Goal: Information Seeking & Learning: Learn about a topic

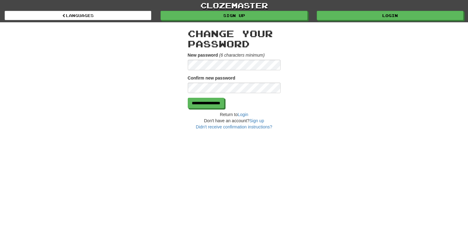
click at [142, 56] on div "**********" at bounding box center [234, 76] width 362 height 108
click at [218, 104] on input "**********" at bounding box center [206, 103] width 36 height 11
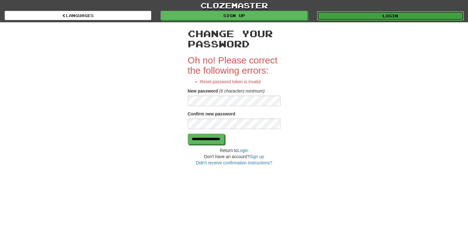
click at [380, 16] on link "Login" at bounding box center [390, 15] width 146 height 9
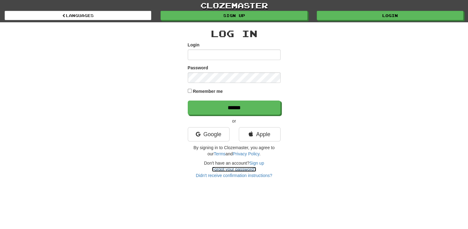
click at [219, 168] on link "Forgot your password?" at bounding box center [234, 169] width 44 height 5
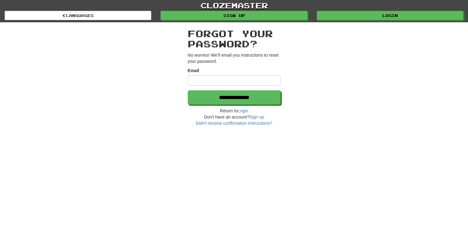
drag, startPoint x: 0, startPoint y: 0, endPoint x: 208, endPoint y: 82, distance: 223.1
click at [208, 81] on input "Email" at bounding box center [234, 80] width 93 height 11
type input "**********"
click at [216, 43] on h2 "Forgot your password?" at bounding box center [234, 38] width 93 height 20
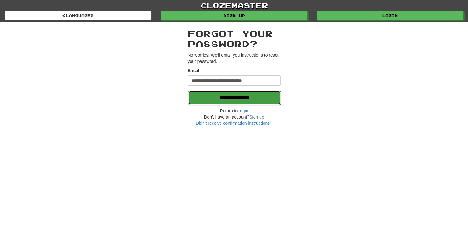
click at [225, 99] on input "**********" at bounding box center [234, 98] width 93 height 14
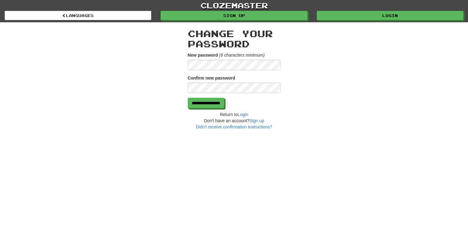
click at [146, 58] on div "**********" at bounding box center [234, 76] width 362 height 108
click at [214, 105] on input "**********" at bounding box center [206, 103] width 36 height 11
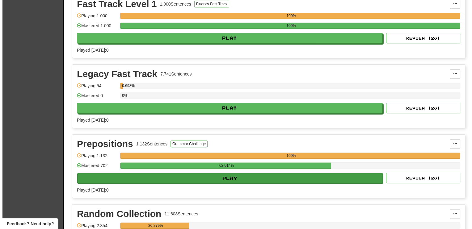
scroll to position [649, 0]
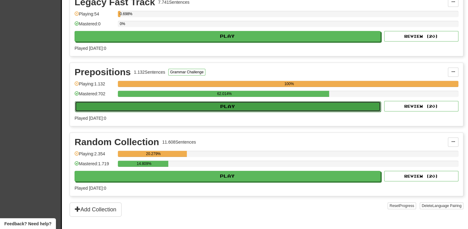
click at [229, 104] on button "Play" at bounding box center [228, 106] width 306 height 11
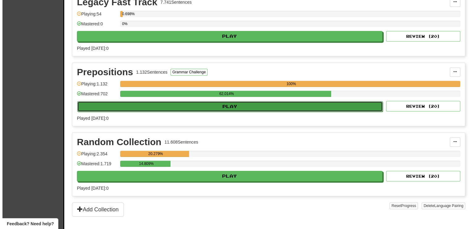
select select "**"
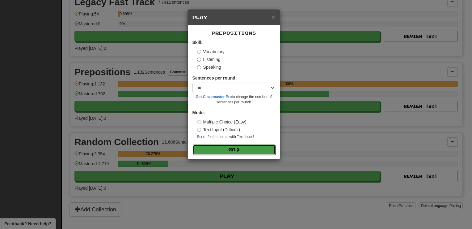
click at [226, 152] on button "Go" at bounding box center [234, 149] width 83 height 11
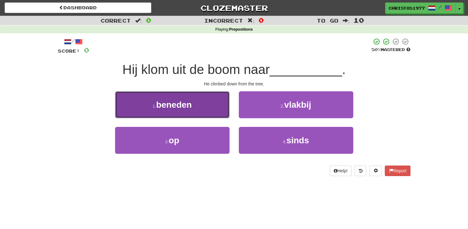
click at [192, 103] on span "beneden" at bounding box center [174, 105] width 36 height 10
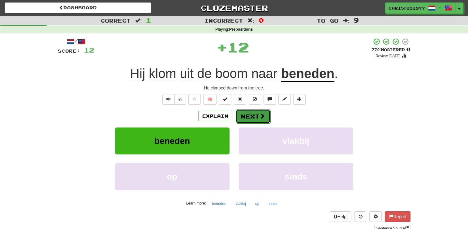
click at [240, 119] on button "Next" at bounding box center [252, 116] width 35 height 14
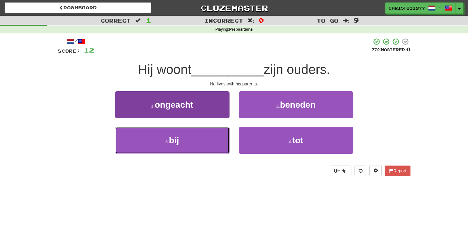
click at [189, 146] on button "3 . bij" at bounding box center [172, 140] width 114 height 27
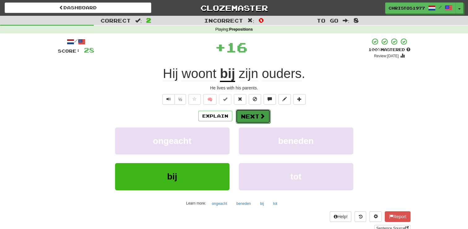
click at [240, 117] on button "Next" at bounding box center [252, 116] width 35 height 14
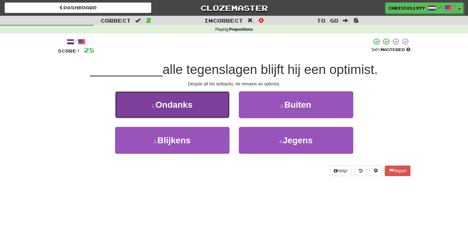
click at [190, 108] on span "Ondanks" at bounding box center [173, 105] width 37 height 10
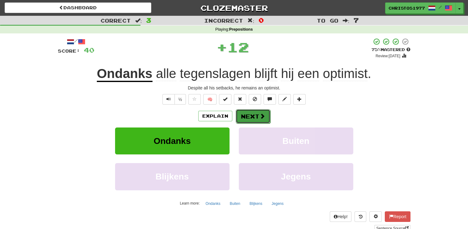
click at [245, 118] on button "Next" at bounding box center [252, 116] width 35 height 14
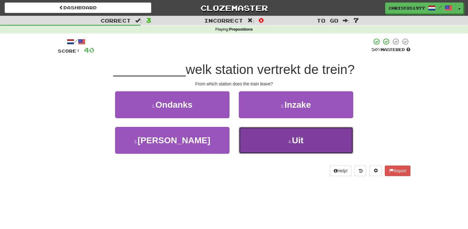
click at [295, 140] on span "Uit" at bounding box center [297, 140] width 11 height 10
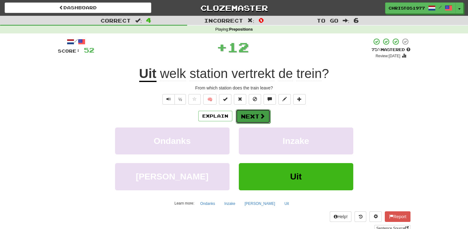
click at [252, 112] on button "Next" at bounding box center [252, 116] width 35 height 14
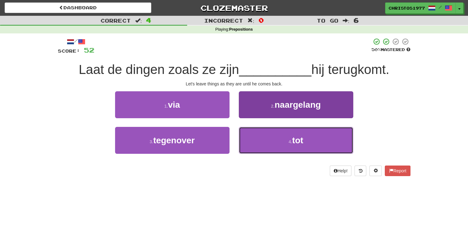
click at [290, 141] on small "4 ." at bounding box center [290, 141] width 4 height 5
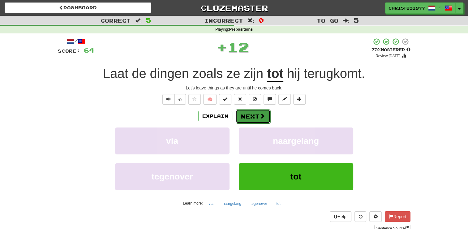
click at [250, 114] on button "Next" at bounding box center [252, 116] width 35 height 14
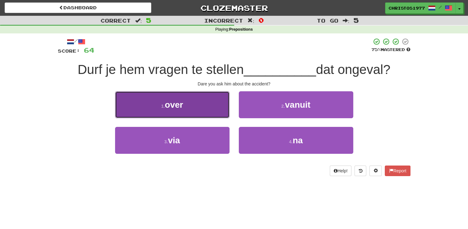
click at [180, 104] on span "over" at bounding box center [174, 105] width 18 height 10
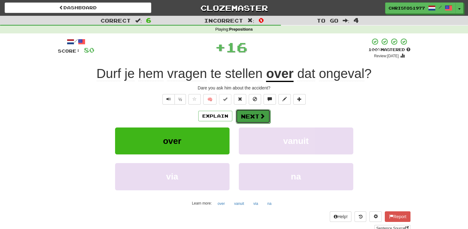
click at [252, 116] on button "Next" at bounding box center [252, 116] width 35 height 14
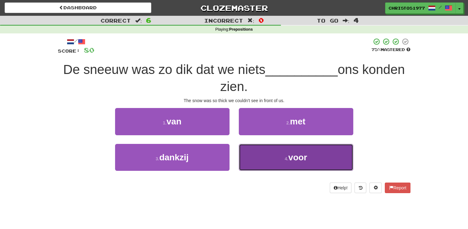
click at [298, 159] on span "voor" at bounding box center [297, 157] width 19 height 10
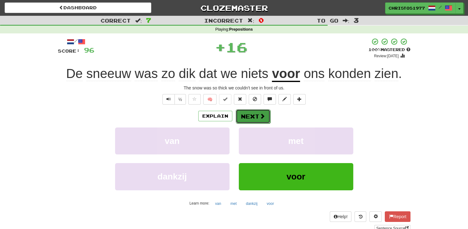
click at [254, 118] on button "Next" at bounding box center [252, 116] width 35 height 14
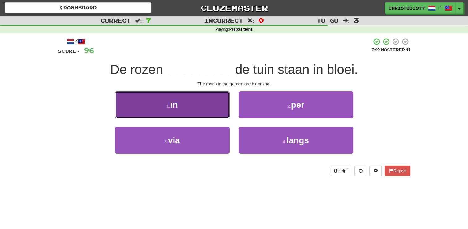
click at [183, 106] on button "1 . in" at bounding box center [172, 104] width 114 height 27
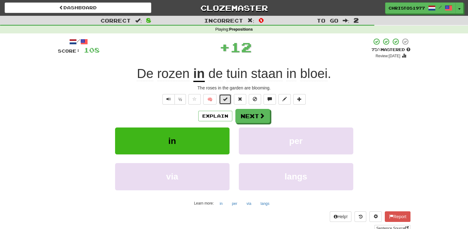
click at [224, 101] on span at bounding box center [225, 99] width 4 height 4
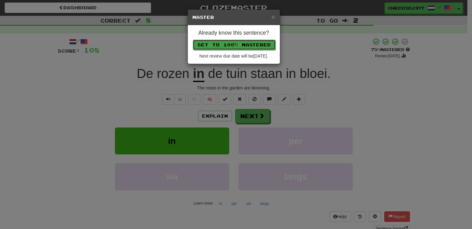
click at [238, 44] on button "Set to 100% Mastered" at bounding box center [234, 45] width 83 height 11
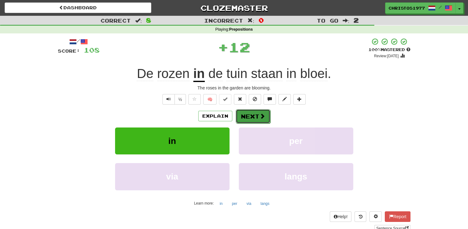
click at [247, 119] on button "Next" at bounding box center [252, 116] width 35 height 14
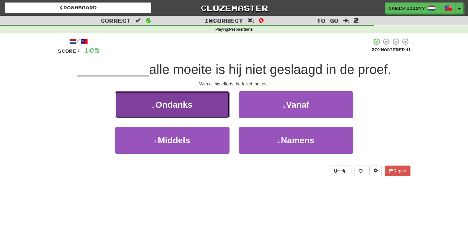
click at [186, 110] on button "1 . Ondanks" at bounding box center [172, 104] width 114 height 27
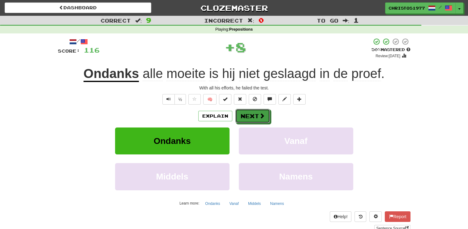
click at [253, 116] on button "Next" at bounding box center [252, 116] width 35 height 14
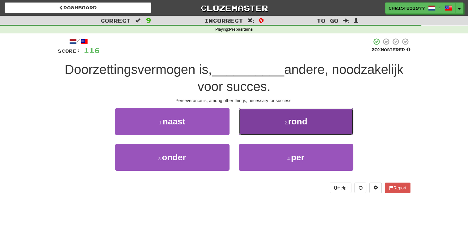
click at [293, 126] on button "2 . rond" at bounding box center [296, 121] width 114 height 27
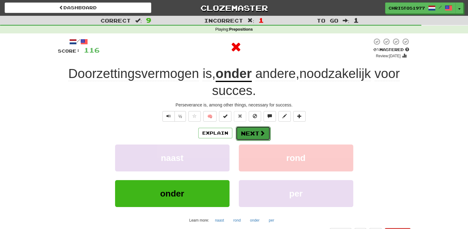
click at [252, 132] on button "Next" at bounding box center [252, 133] width 35 height 14
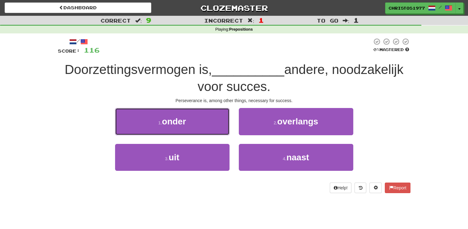
drag, startPoint x: 188, startPoint y: 124, endPoint x: 198, endPoint y: 124, distance: 10.5
click at [189, 124] on button "1 . onder" at bounding box center [172, 121] width 114 height 27
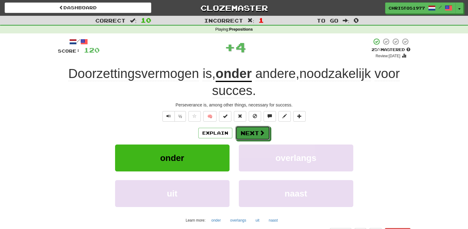
click at [247, 134] on button "Next" at bounding box center [252, 133] width 35 height 14
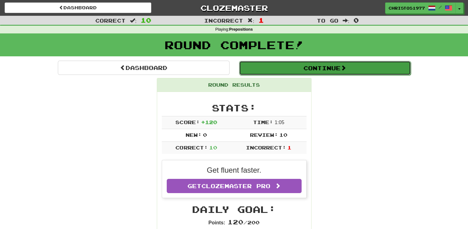
click at [328, 66] on button "Continue" at bounding box center [324, 68] width 171 height 14
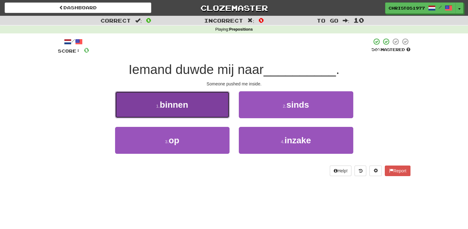
click at [178, 111] on button "1 . binnen" at bounding box center [172, 104] width 114 height 27
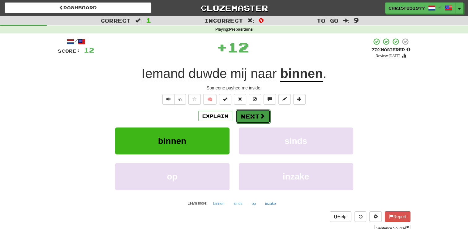
click at [256, 120] on button "Next" at bounding box center [252, 116] width 35 height 14
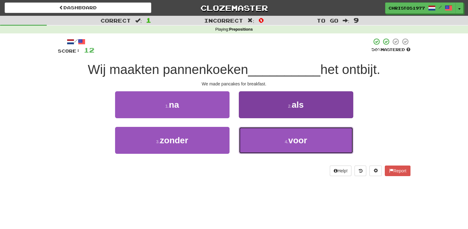
drag, startPoint x: 295, startPoint y: 137, endPoint x: 287, endPoint y: 127, distance: 12.3
click at [295, 137] on span "voor" at bounding box center [297, 140] width 19 height 10
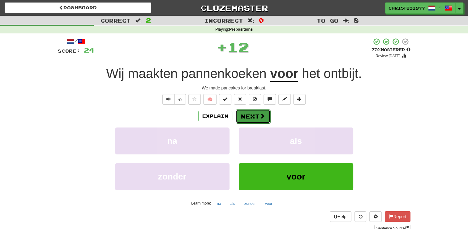
click at [246, 114] on button "Next" at bounding box center [252, 116] width 35 height 14
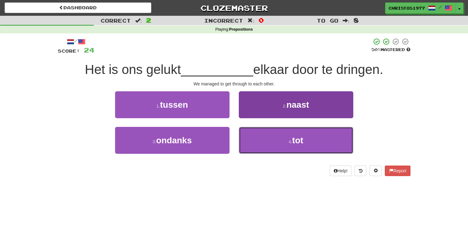
click at [293, 140] on span "tot" at bounding box center [297, 140] width 11 height 10
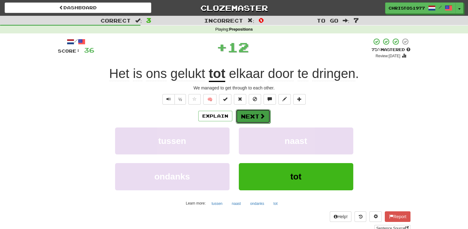
click at [248, 117] on button "Next" at bounding box center [252, 116] width 35 height 14
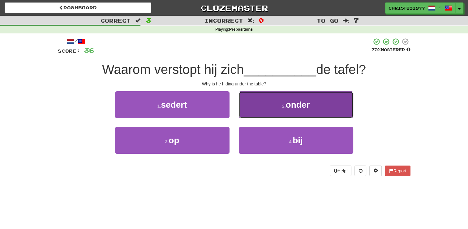
click at [289, 104] on span "onder" at bounding box center [297, 105] width 24 height 10
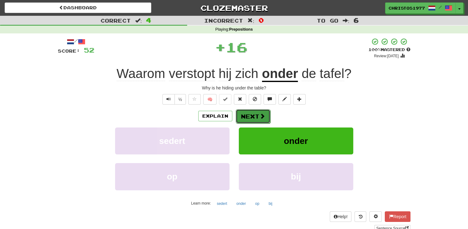
click at [248, 120] on button "Next" at bounding box center [252, 116] width 35 height 14
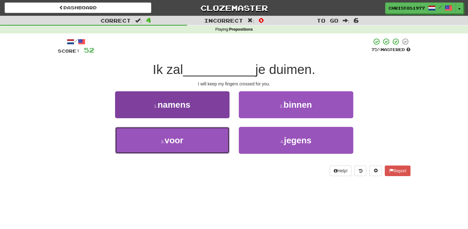
drag, startPoint x: 202, startPoint y: 144, endPoint x: 205, endPoint y: 135, distance: 9.4
click at [202, 144] on button "3 . voor" at bounding box center [172, 140] width 114 height 27
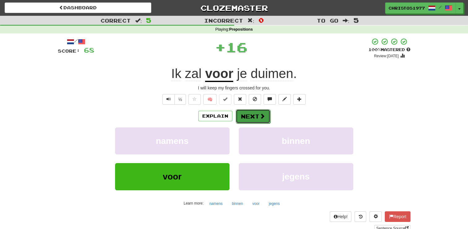
click at [247, 119] on button "Next" at bounding box center [252, 116] width 35 height 14
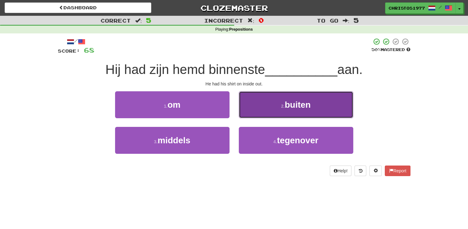
click at [273, 109] on button "2 . buiten" at bounding box center [296, 104] width 114 height 27
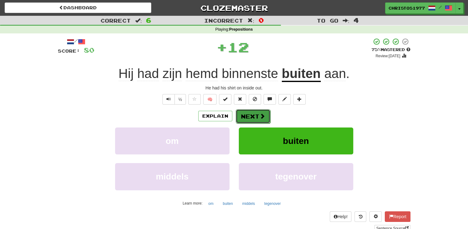
click at [247, 116] on button "Next" at bounding box center [252, 116] width 35 height 14
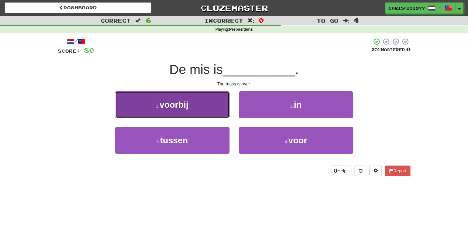
click at [189, 106] on button "1 . voorbij" at bounding box center [172, 104] width 114 height 27
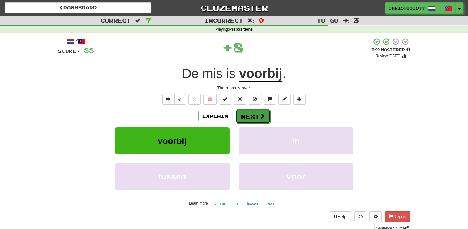
click at [257, 114] on button "Next" at bounding box center [252, 116] width 35 height 14
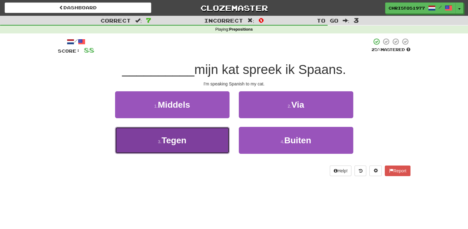
drag, startPoint x: 213, startPoint y: 139, endPoint x: 231, endPoint y: 123, distance: 24.3
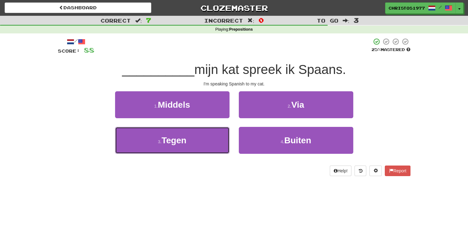
click at [213, 141] on button "3 . Tegen" at bounding box center [172, 140] width 114 height 27
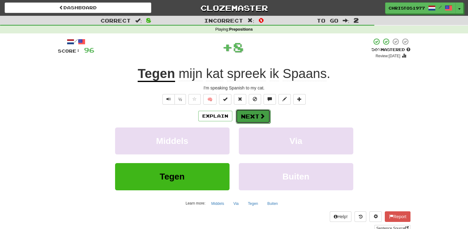
click at [253, 118] on button "Next" at bounding box center [252, 116] width 35 height 14
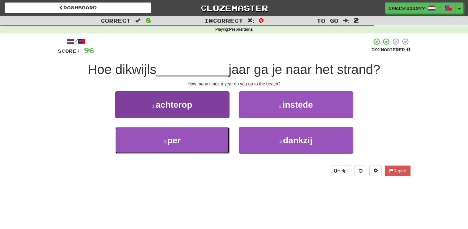
click at [189, 142] on button "3 . per" at bounding box center [172, 140] width 114 height 27
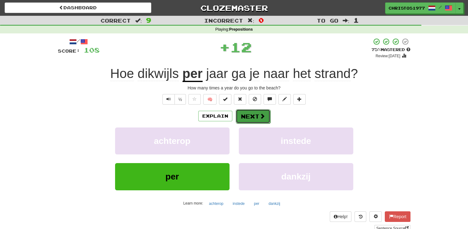
click at [255, 114] on button "Next" at bounding box center [252, 116] width 35 height 14
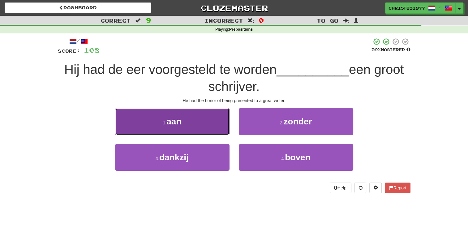
click at [192, 122] on button "1 . aan" at bounding box center [172, 121] width 114 height 27
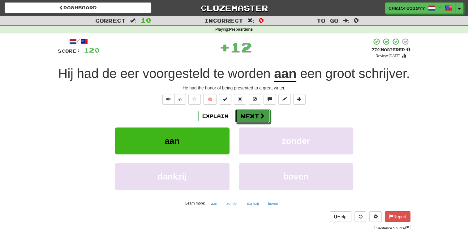
click at [245, 116] on button "Next" at bounding box center [252, 116] width 35 height 14
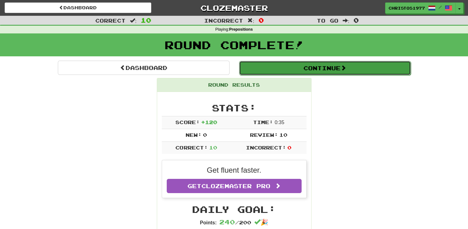
click at [326, 71] on button "Continue" at bounding box center [324, 68] width 171 height 14
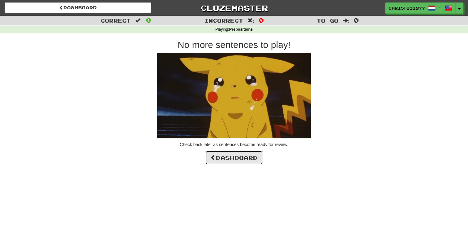
click at [243, 159] on link "Dashboard" at bounding box center [234, 157] width 58 height 14
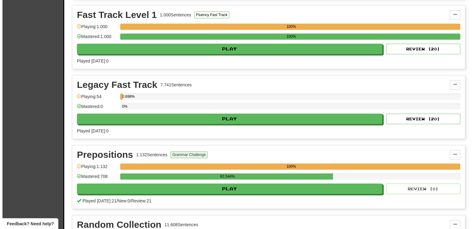
scroll to position [556, 0]
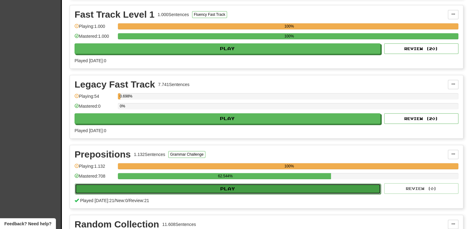
click at [226, 187] on button "Play" at bounding box center [228, 188] width 306 height 11
select select "**"
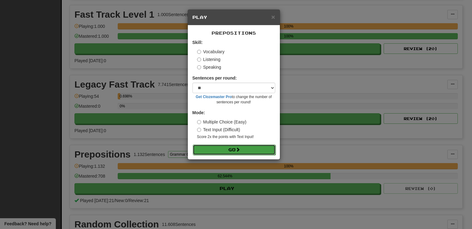
click at [230, 152] on button "Go" at bounding box center [234, 149] width 83 height 11
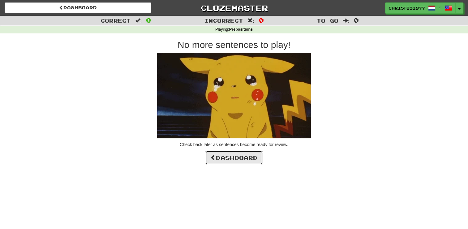
click at [239, 158] on link "Dashboard" at bounding box center [234, 157] width 58 height 14
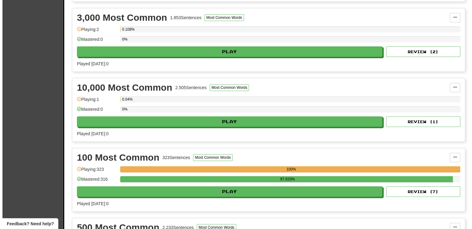
scroll to position [247, 0]
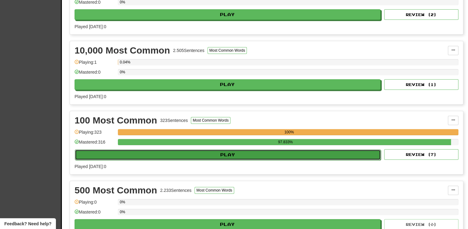
click at [232, 157] on button "Play" at bounding box center [228, 154] width 306 height 11
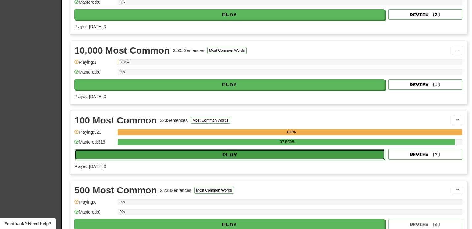
select select "**"
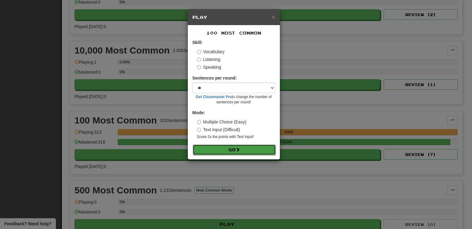
click at [246, 152] on button "Go" at bounding box center [234, 149] width 83 height 11
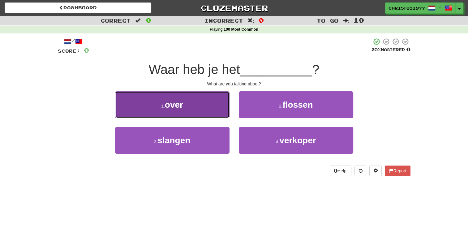
click at [208, 112] on button "1 . over" at bounding box center [172, 104] width 114 height 27
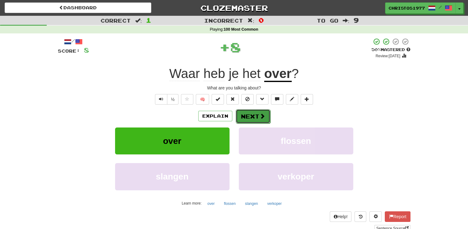
click at [254, 121] on button "Next" at bounding box center [252, 116] width 35 height 14
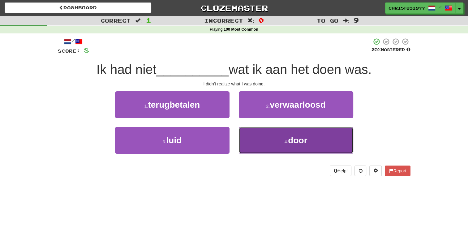
drag, startPoint x: 292, startPoint y: 144, endPoint x: 245, endPoint y: 128, distance: 50.0
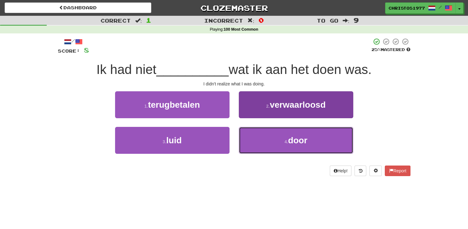
click at [292, 144] on span "door" at bounding box center [297, 140] width 19 height 10
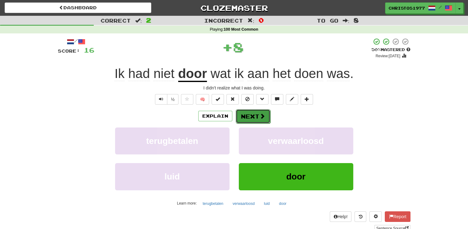
click at [245, 116] on button "Next" at bounding box center [252, 116] width 35 height 14
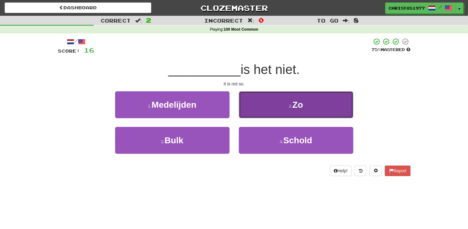
click at [292, 108] on small "2 ." at bounding box center [291, 106] width 4 height 5
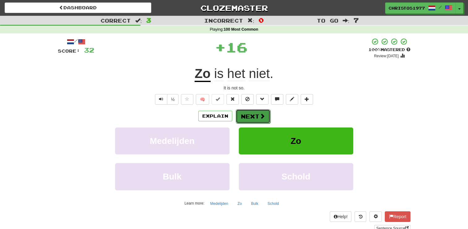
click at [250, 114] on button "Next" at bounding box center [252, 116] width 35 height 14
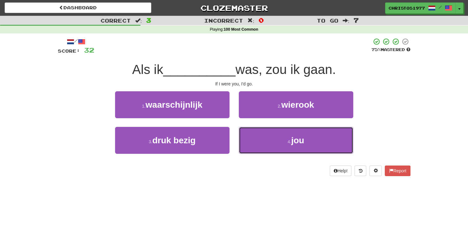
drag, startPoint x: 292, startPoint y: 142, endPoint x: 269, endPoint y: 124, distance: 28.9
click at [292, 142] on span "jou" at bounding box center [297, 140] width 13 height 10
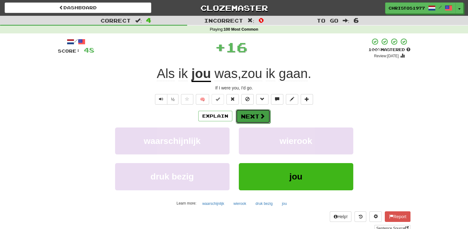
click at [257, 116] on button "Next" at bounding box center [252, 116] width 35 height 14
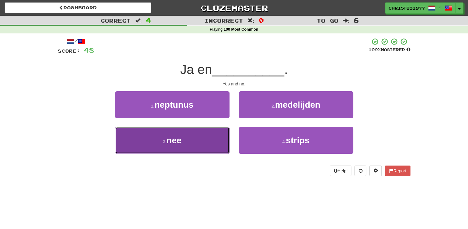
click at [185, 142] on button "3 . nee" at bounding box center [172, 140] width 114 height 27
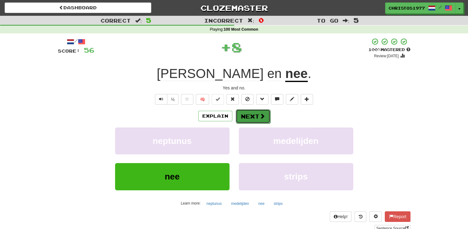
click at [257, 119] on button "Next" at bounding box center [252, 116] width 35 height 14
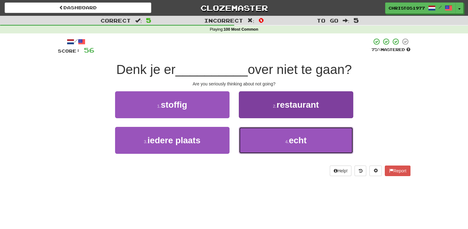
click at [291, 139] on span "echt" at bounding box center [298, 140] width 18 height 10
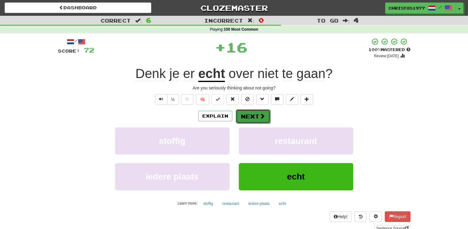
click at [241, 116] on button "Next" at bounding box center [252, 116] width 35 height 14
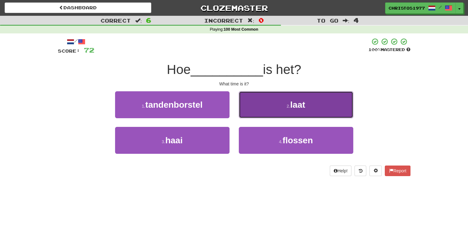
click at [285, 115] on button "2 . laat" at bounding box center [296, 104] width 114 height 27
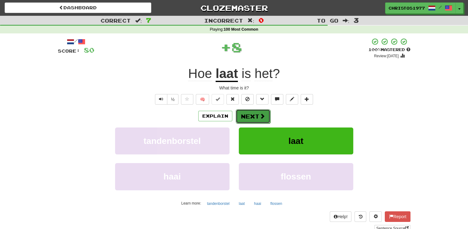
click at [250, 116] on button "Next" at bounding box center [252, 116] width 35 height 14
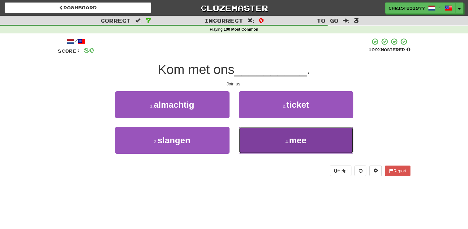
click at [294, 142] on span "mee" at bounding box center [297, 140] width 17 height 10
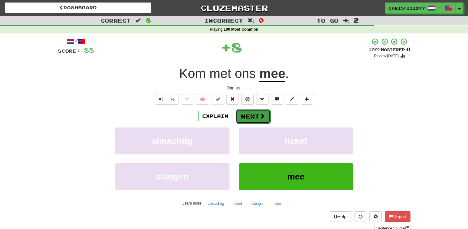
click at [252, 119] on button "Next" at bounding box center [252, 116] width 35 height 14
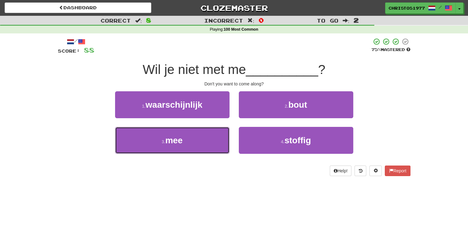
drag, startPoint x: 203, startPoint y: 143, endPoint x: 246, endPoint y: 126, distance: 46.2
click at [204, 143] on button "3 . mee" at bounding box center [172, 140] width 114 height 27
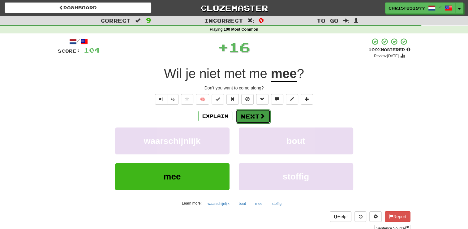
click at [248, 112] on button "Next" at bounding box center [252, 116] width 35 height 14
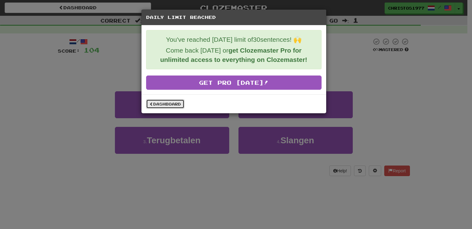
click at [165, 104] on link "Dashboard" at bounding box center [165, 103] width 38 height 9
